Goal: Task Accomplishment & Management: Use online tool/utility

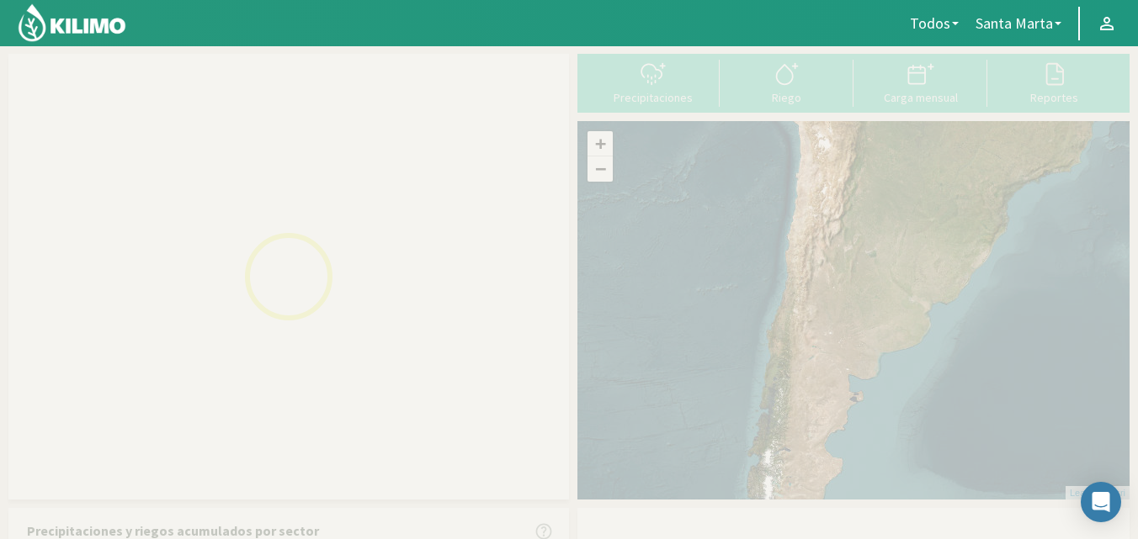
click at [794, 103] on div "Riego" at bounding box center [786, 98] width 124 height 12
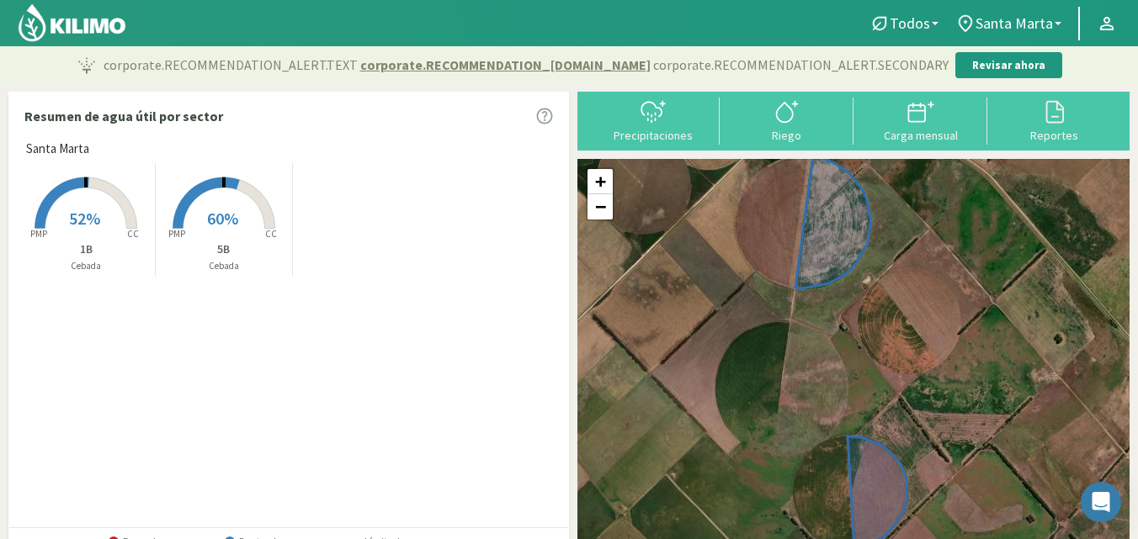
click at [226, 236] on rect at bounding box center [223, 230] width 135 height 135
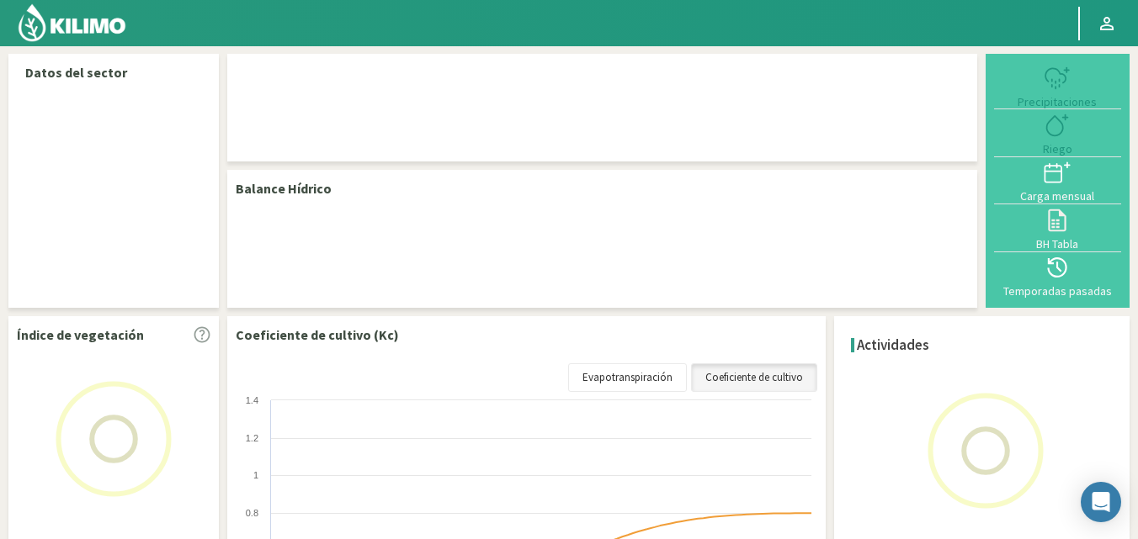
select select "1: Object"
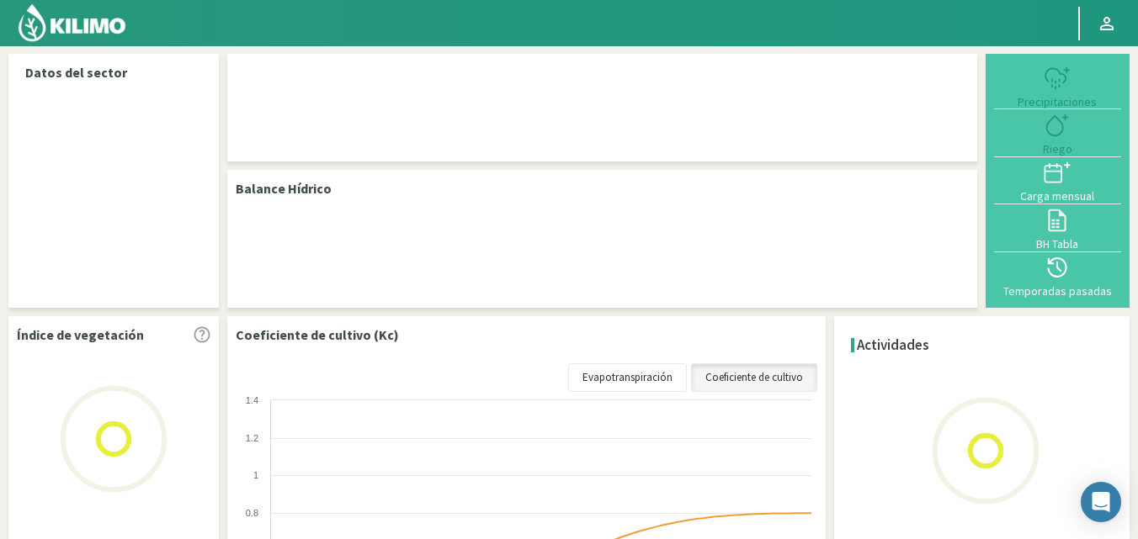
select select "1: Object"
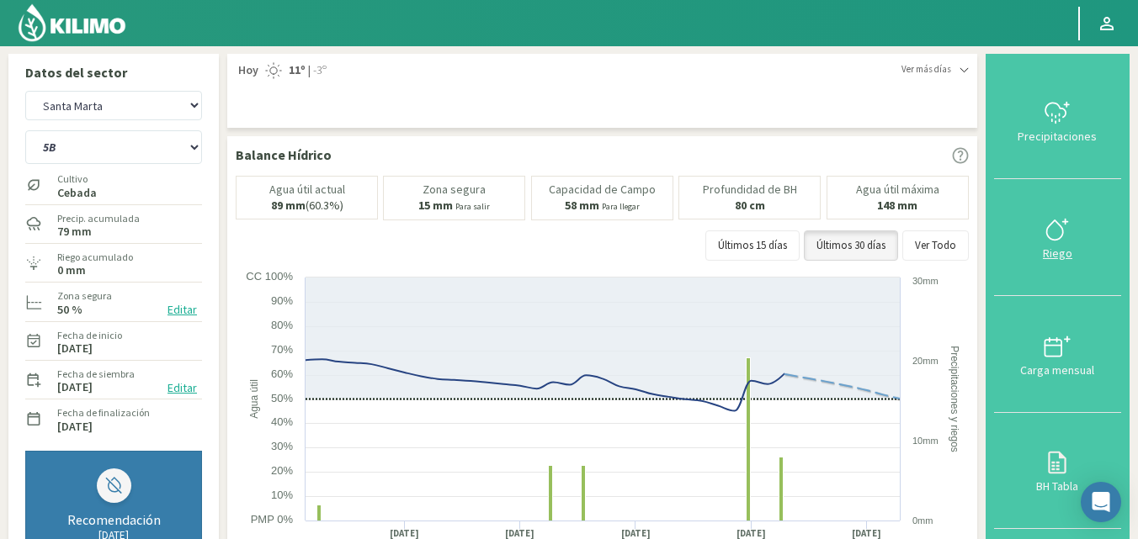
click at [1069, 253] on div "Riego" at bounding box center [1057, 253] width 117 height 12
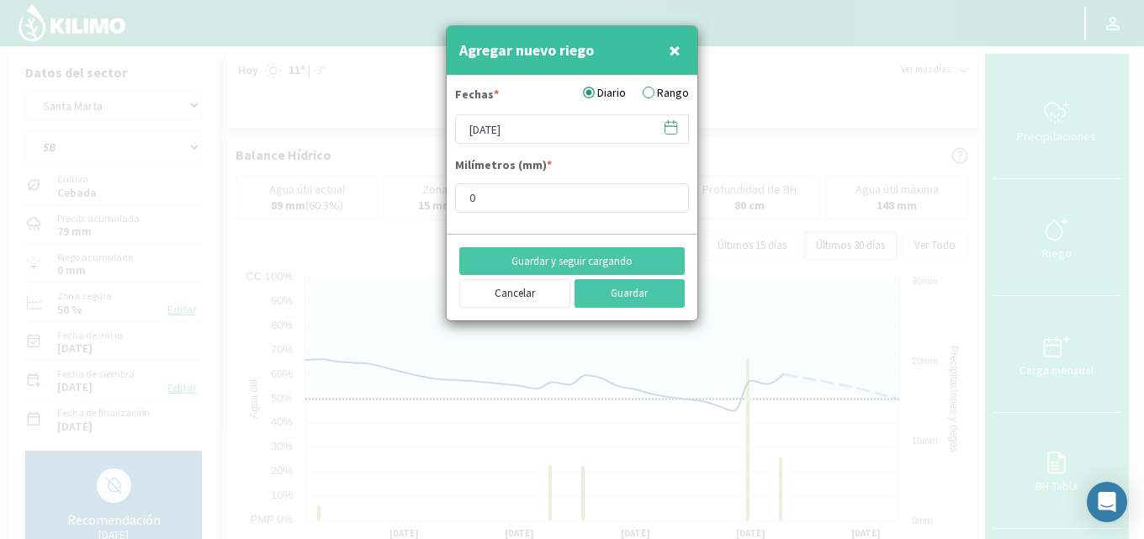
click at [650, 93] on label "Rango" at bounding box center [666, 93] width 46 height 18
click at [0, 0] on input "Rango" at bounding box center [0, 0] width 0 height 0
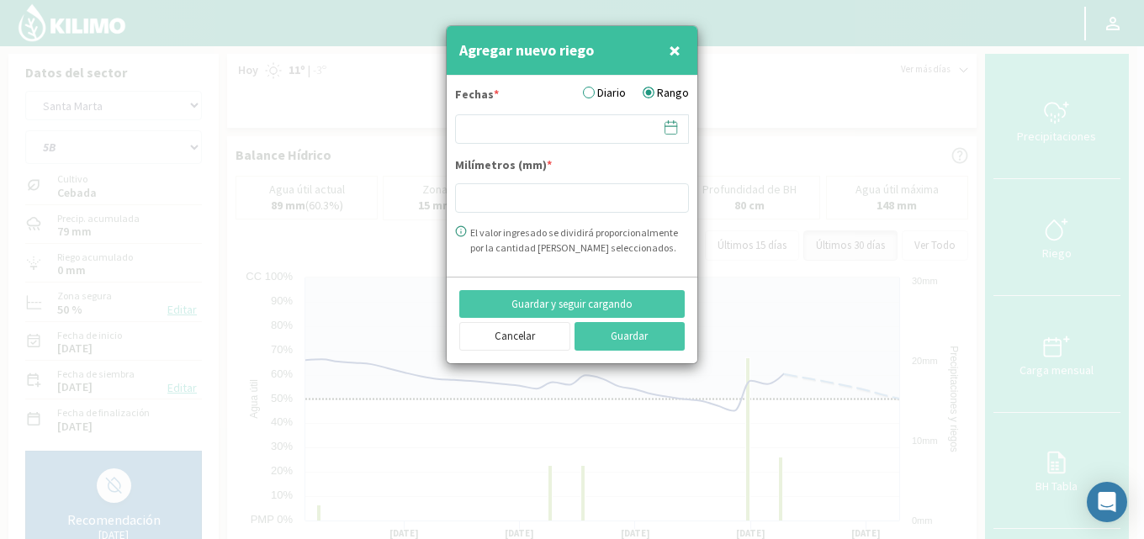
click at [664, 127] on icon at bounding box center [671, 127] width 16 height 16
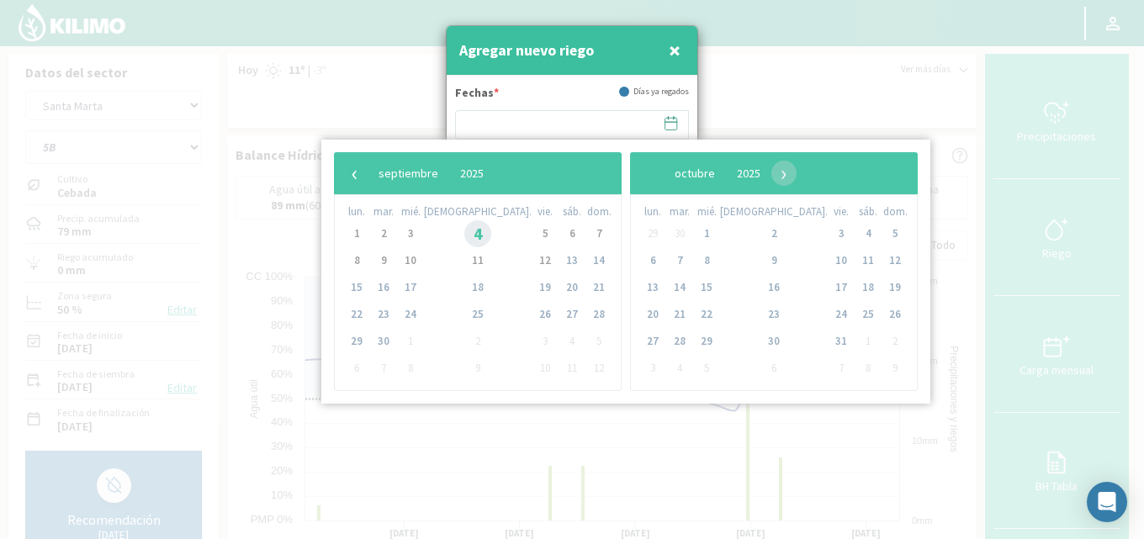
click at [464, 236] on span "4" at bounding box center [477, 233] width 27 height 27
click at [559, 237] on span "6" at bounding box center [572, 233] width 27 height 27
type input "[DATE] - [DATE]"
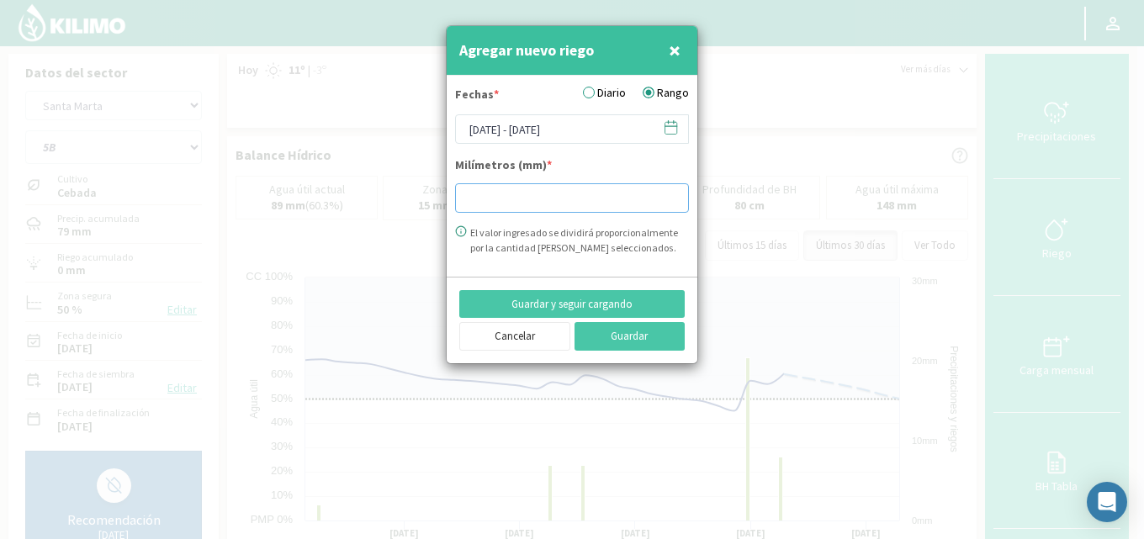
click at [511, 209] on input "number" at bounding box center [572, 197] width 234 height 29
type input "20"
click at [618, 342] on button "Guardar" at bounding box center [630, 336] width 111 height 29
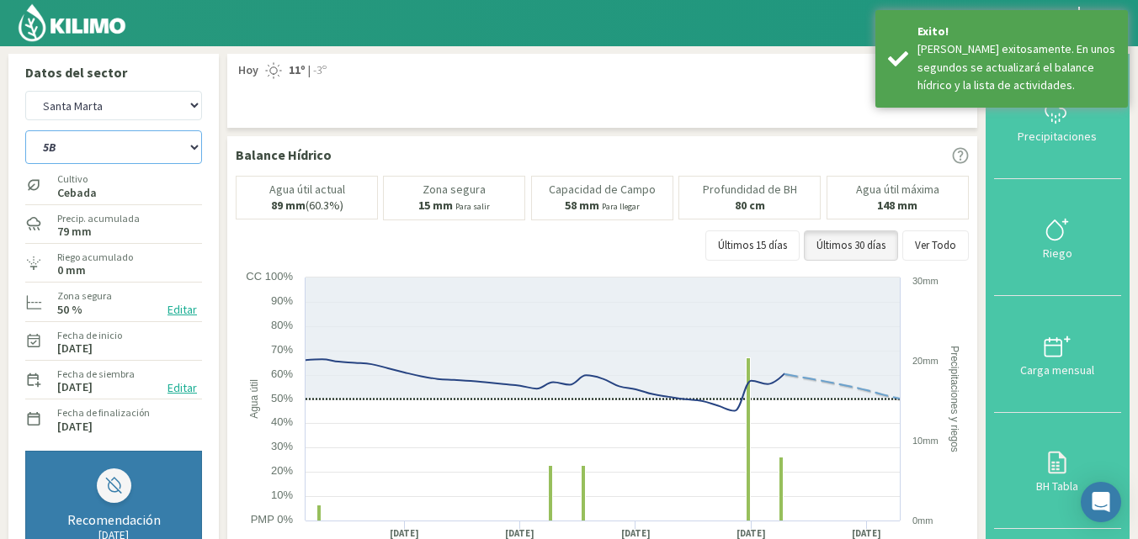
click at [159, 143] on select "1B 5B" at bounding box center [113, 147] width 177 height 34
select select "0: Object"
click at [25, 130] on select "1B 5B" at bounding box center [113, 147] width 177 height 34
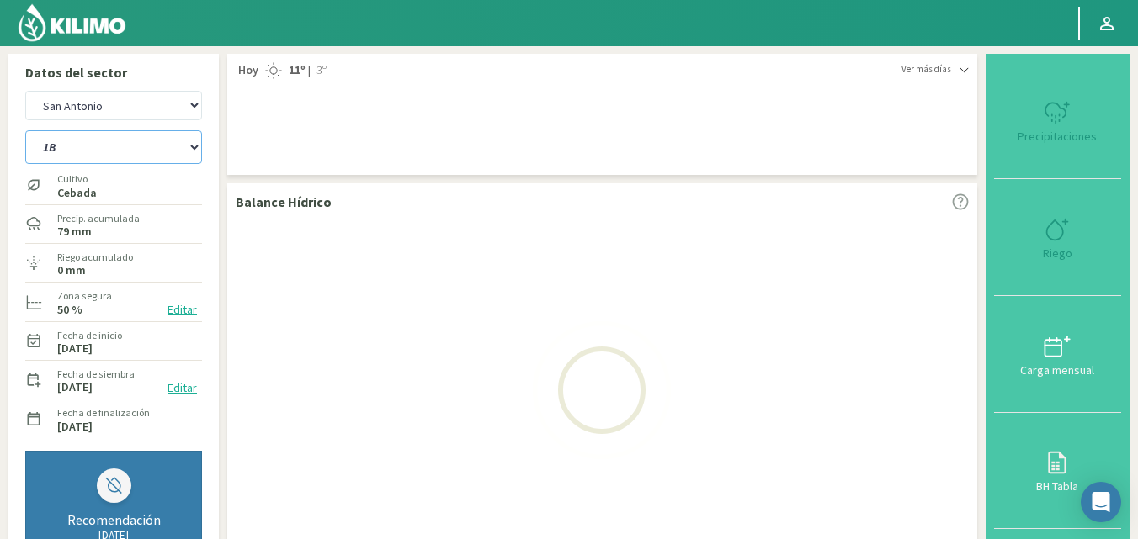
select select "3: Object"
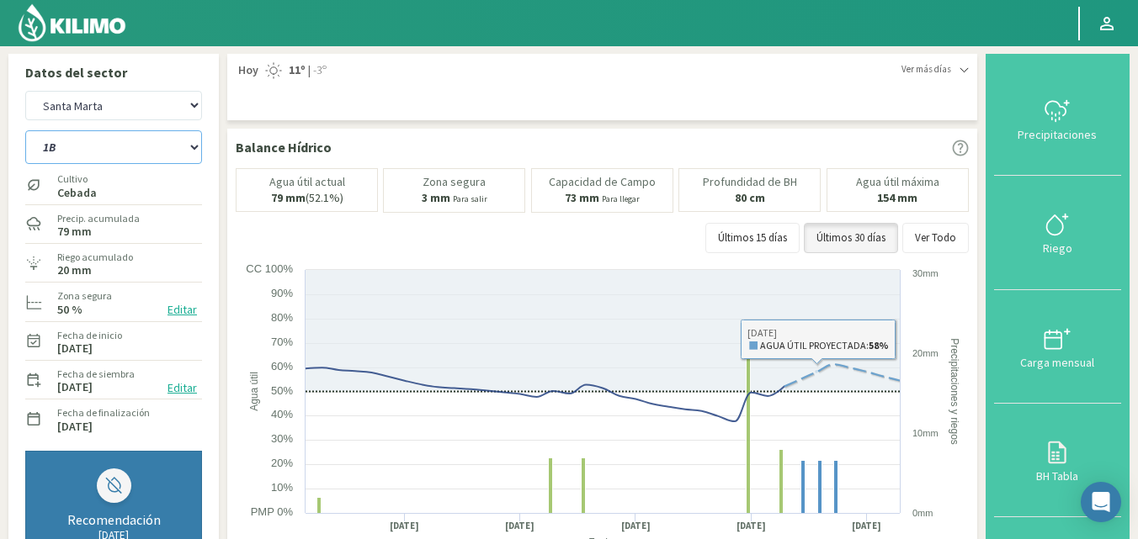
click at [101, 151] on select "1B 5B" at bounding box center [113, 147] width 177 height 34
click at [25, 130] on select "1B 5B" at bounding box center [113, 147] width 177 height 34
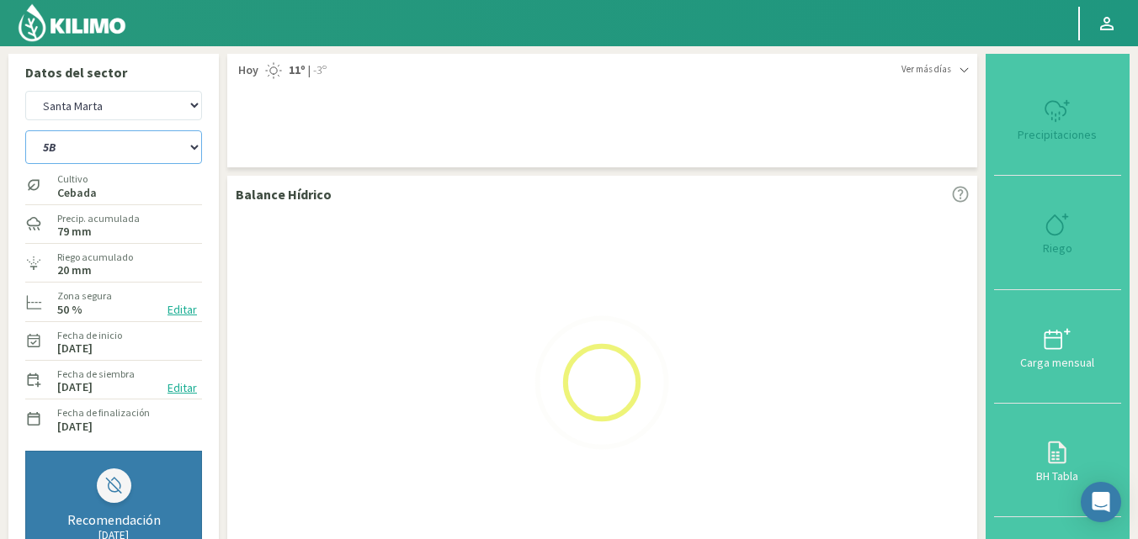
select select "2: Object"
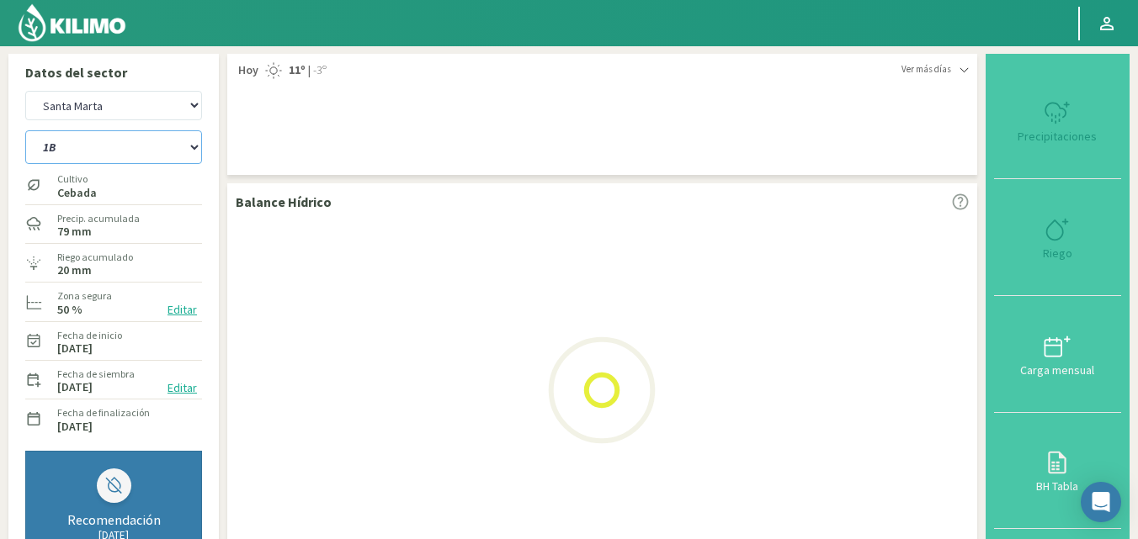
select select "5: Object"
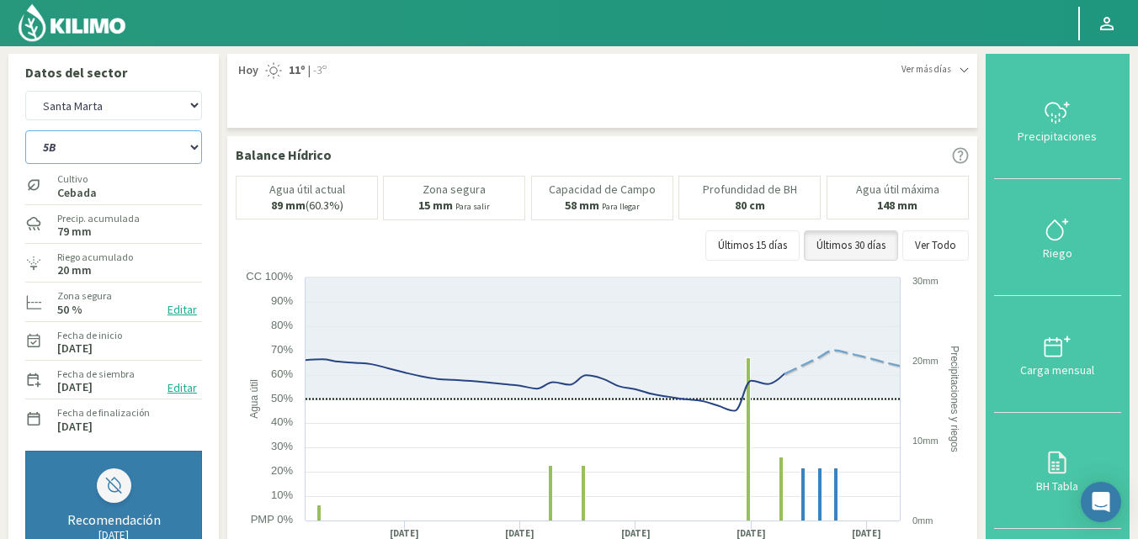
click at [918, 448] on rect at bounding box center [604, 437] width 737 height 337
